Goal: Check status

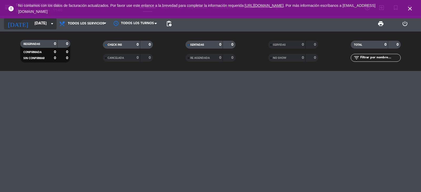
click at [53, 22] on icon "arrow_drop_down" at bounding box center [52, 24] width 6 height 6
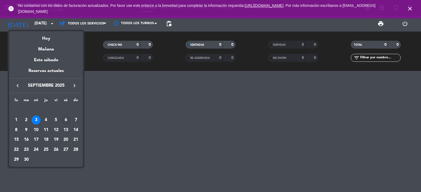
click at [62, 119] on div "6" at bounding box center [65, 120] width 9 height 9
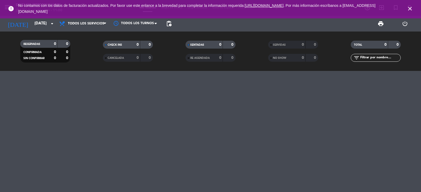
click at [62, 119] on div at bounding box center [210, 131] width 421 height 121
click at [53, 25] on icon "arrow_drop_down" at bounding box center [52, 24] width 6 height 6
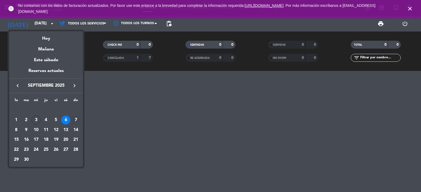
click at [74, 117] on div "7" at bounding box center [75, 120] width 9 height 9
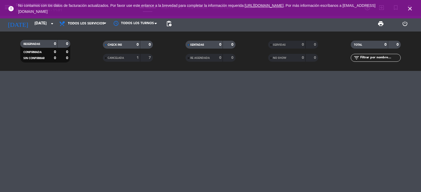
click at [74, 117] on div at bounding box center [210, 131] width 421 height 121
click at [51, 23] on icon "arrow_drop_down" at bounding box center [52, 24] width 6 height 6
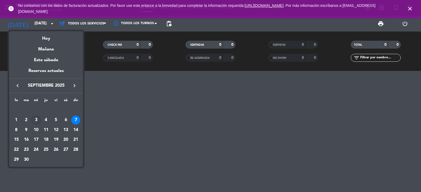
click at [38, 118] on div "3" at bounding box center [36, 120] width 9 height 9
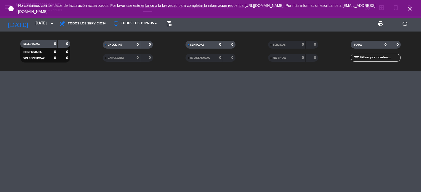
type input "[DATE]"
